Goal: Transaction & Acquisition: Purchase product/service

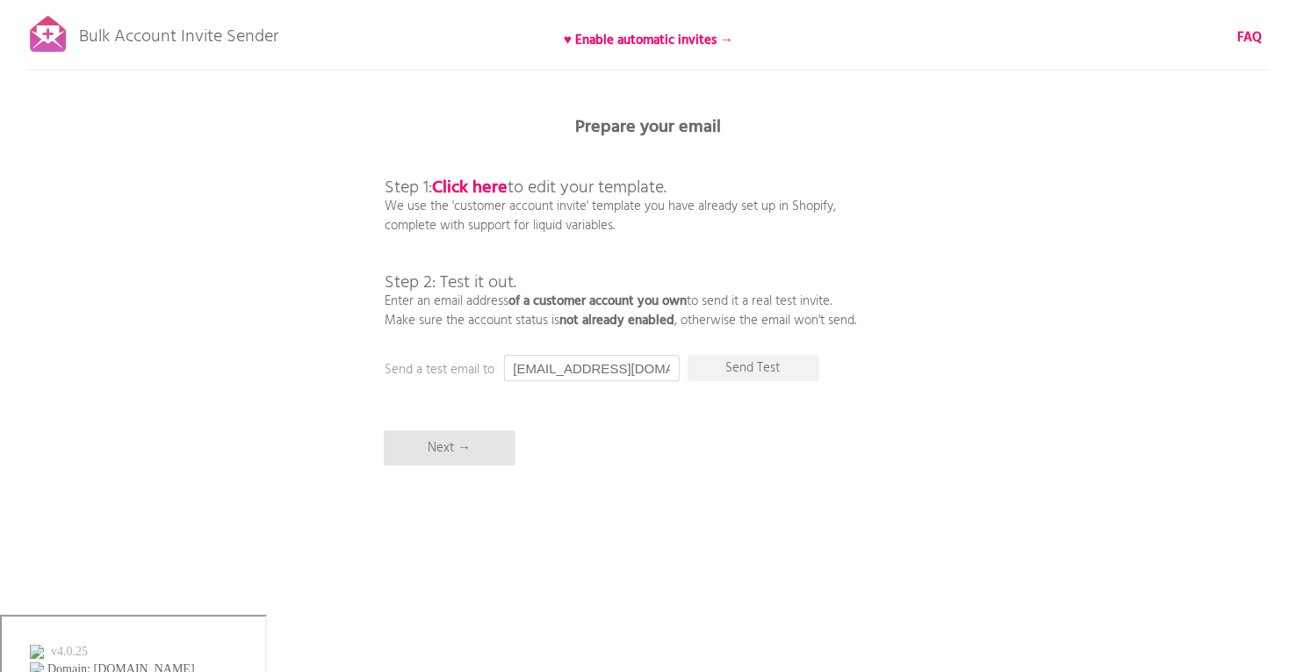
click at [534, 365] on input "[EMAIL_ADDRESS][DOMAIN_NAME]" at bounding box center [592, 368] width 176 height 26
drag, startPoint x: 534, startPoint y: 365, endPoint x: 509, endPoint y: 365, distance: 24.6
click at [509, 365] on input "[EMAIL_ADDRESS][DOMAIN_NAME]" at bounding box center [592, 368] width 176 height 26
type input "[EMAIL_ADDRESS][DOMAIN_NAME]"
click at [467, 445] on p "Next →" at bounding box center [450, 447] width 132 height 35
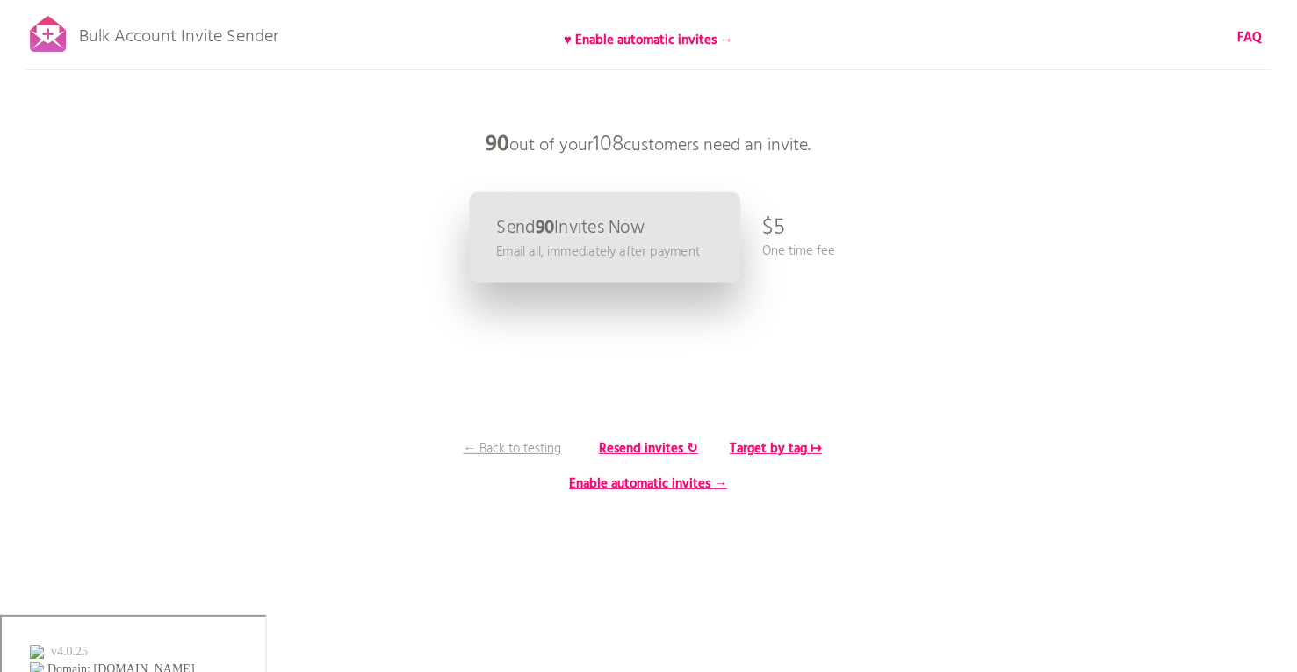
click at [634, 229] on p "Send 90 Invites Now" at bounding box center [570, 228] width 148 height 18
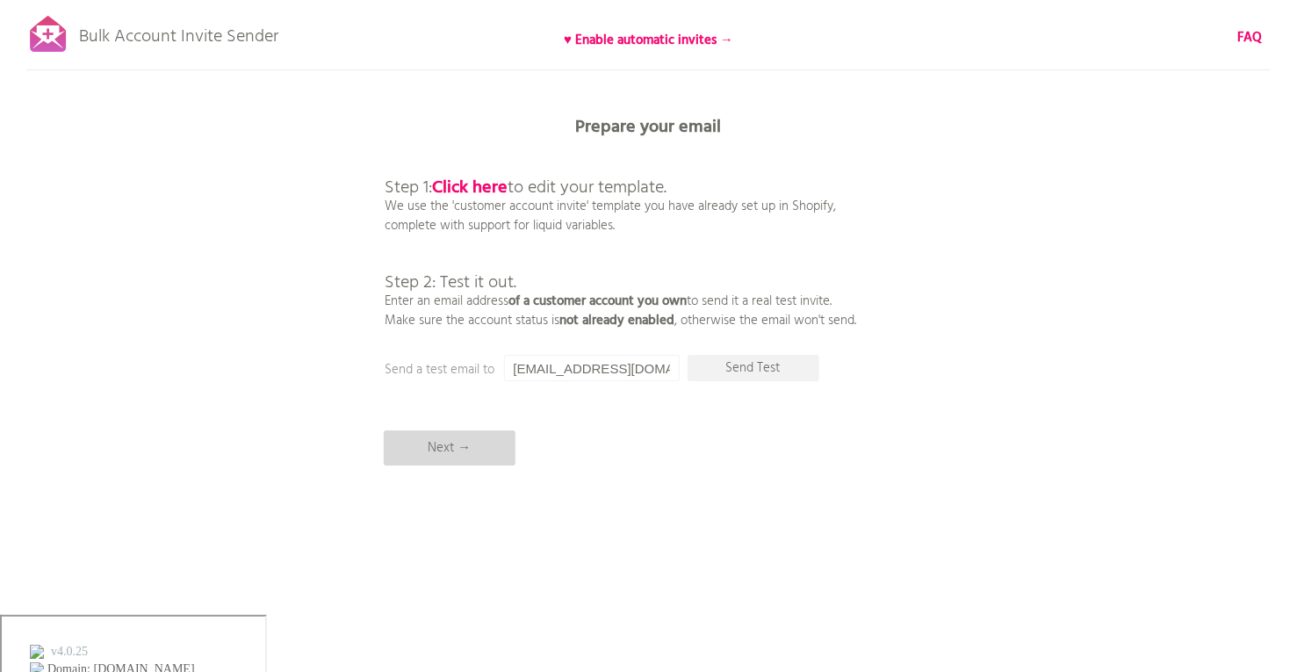
click at [443, 458] on p "Next →" at bounding box center [450, 447] width 132 height 35
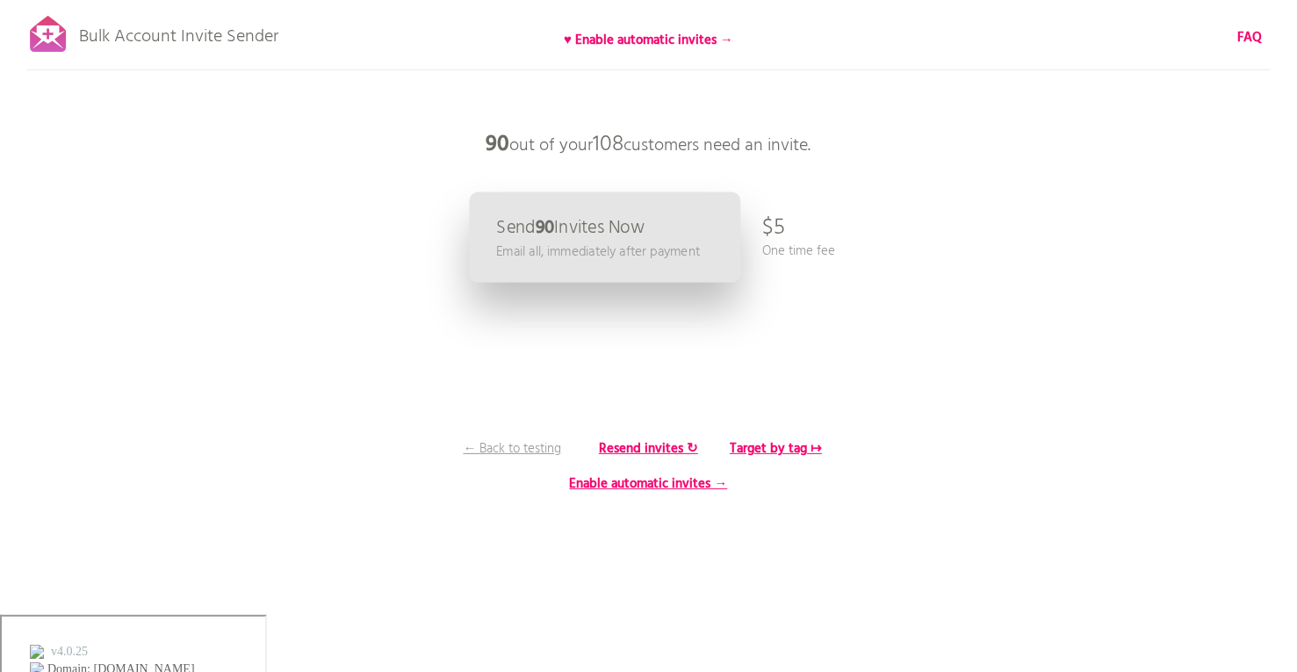
click at [659, 240] on link "Send 90 Invites Now Email all, immediately after payment" at bounding box center [604, 237] width 271 height 90
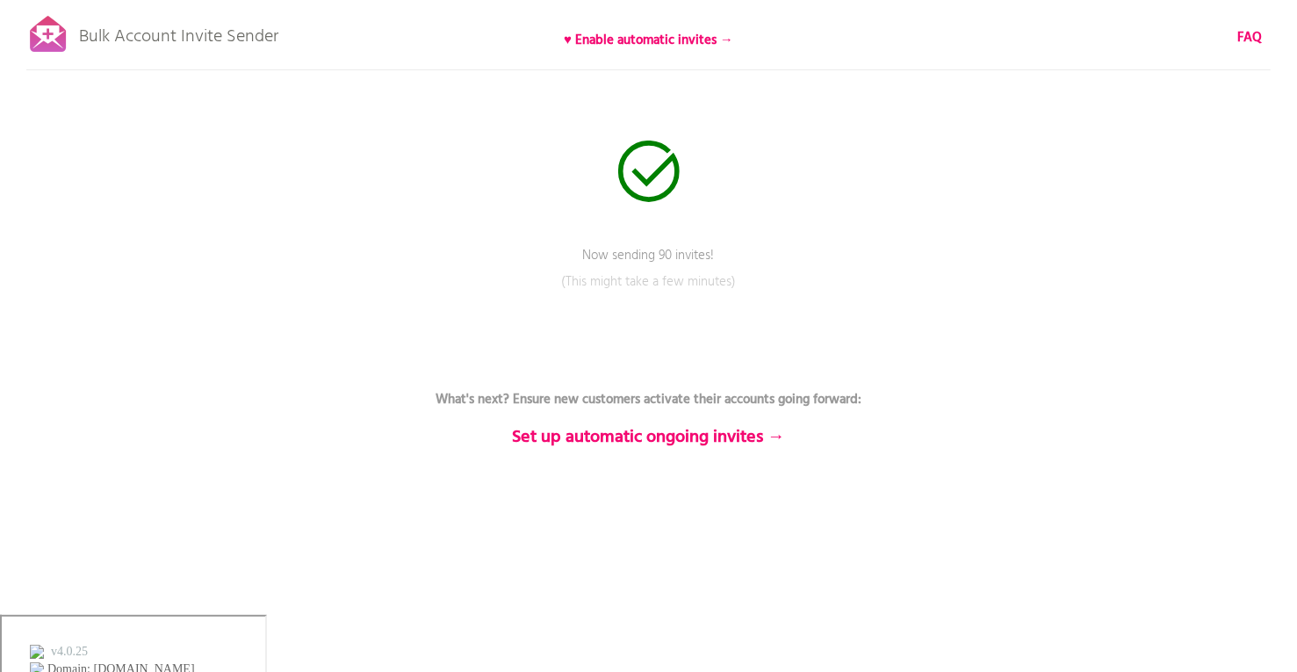
click at [497, 140] on div "Bulk Account Invite Sender ♥ Enable automatic invites → FAQ Now sending 90 invi…" at bounding box center [648, 307] width 1297 height 615
click at [1245, 40] on b "FAQ" at bounding box center [1250, 37] width 25 height 21
click at [1247, 37] on b "FAQ" at bounding box center [1250, 37] width 25 height 21
